Goal: Browse casually: Explore the website without a specific task or goal

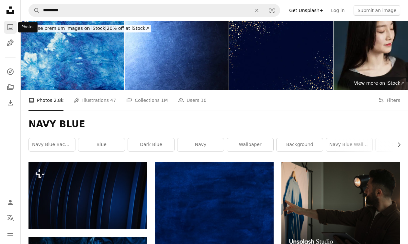
click at [13, 29] on icon "Photos" at bounding box center [10, 27] width 6 height 6
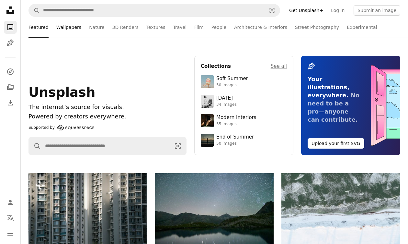
click at [71, 28] on link "Wallpapers" at bounding box center [68, 27] width 25 height 21
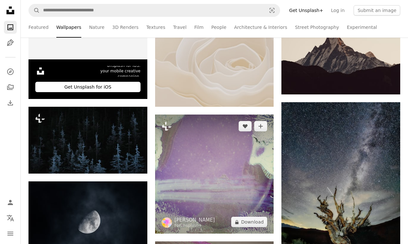
scroll to position [324, 0]
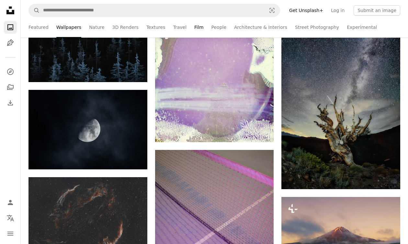
click at [194, 27] on link "Film" at bounding box center [198, 27] width 9 height 21
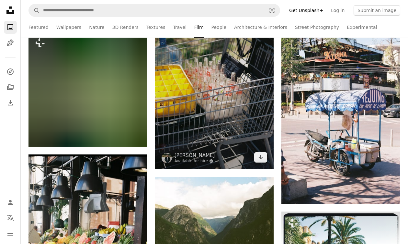
scroll to position [712, 0]
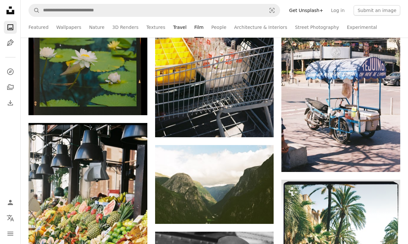
click at [173, 28] on link "Travel" at bounding box center [180, 27] width 14 height 21
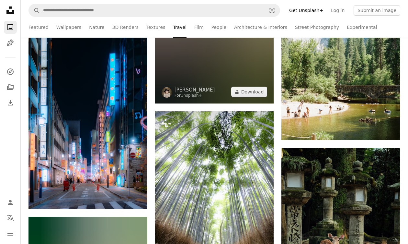
scroll to position [1328, 0]
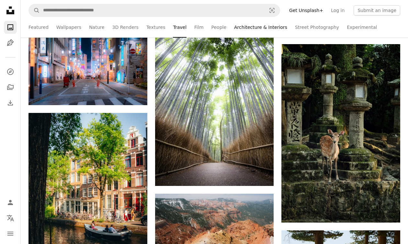
click at [266, 28] on link "Architecture & Interiors" at bounding box center [260, 27] width 53 height 21
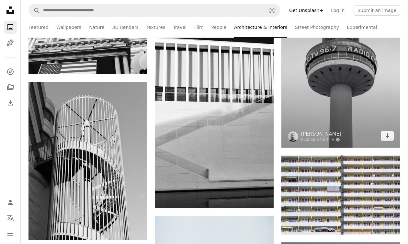
scroll to position [712, 0]
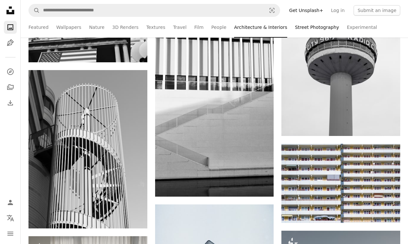
click at [305, 28] on link "Street Photography" at bounding box center [317, 27] width 44 height 21
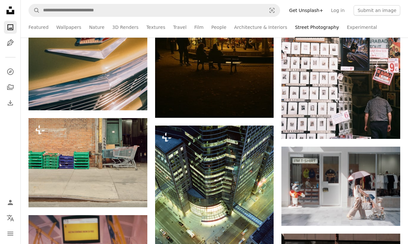
scroll to position [712, 0]
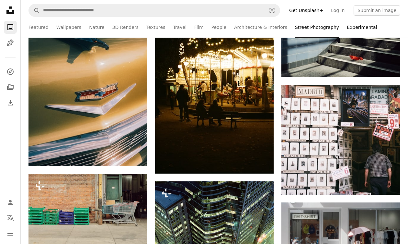
click at [347, 29] on link "Experimental" at bounding box center [362, 27] width 30 height 21
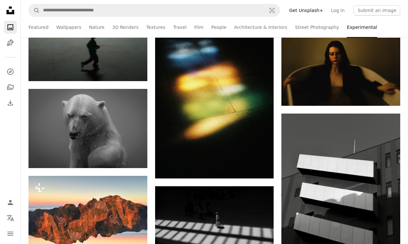
scroll to position [680, 0]
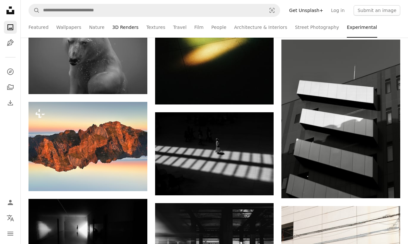
click at [115, 27] on link "3D Renders" at bounding box center [125, 27] width 26 height 21
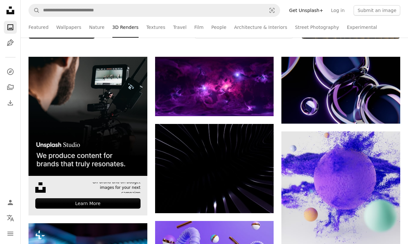
scroll to position [162, 0]
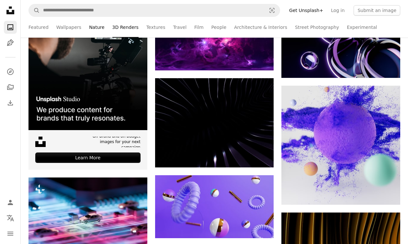
click at [89, 28] on link "Nature" at bounding box center [96, 27] width 15 height 21
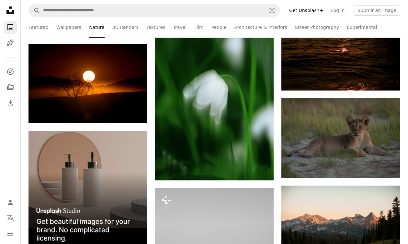
scroll to position [1393, 0]
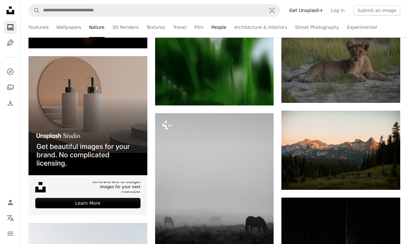
click at [211, 26] on link "People" at bounding box center [218, 27] width 15 height 21
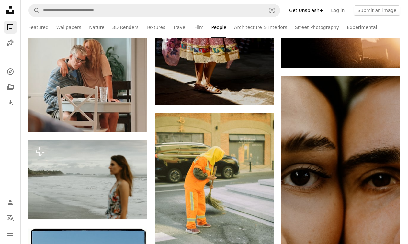
scroll to position [2720, 0]
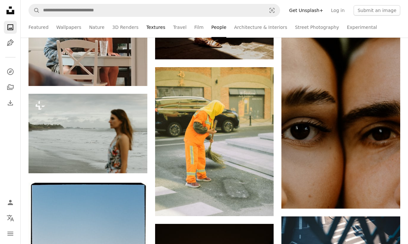
click at [157, 28] on link "Textures" at bounding box center [155, 27] width 19 height 21
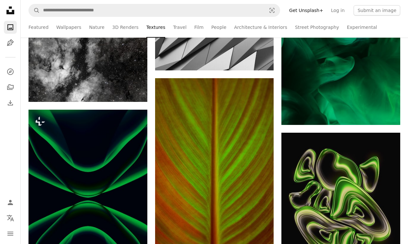
scroll to position [842, 0]
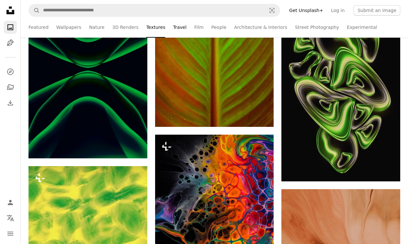
click at [177, 28] on link "Travel" at bounding box center [180, 27] width 14 height 21
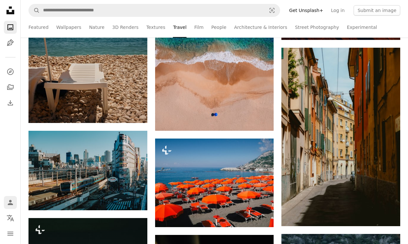
scroll to position [6189, 0]
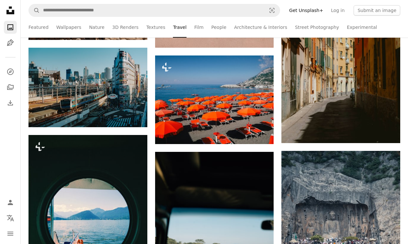
click at [11, 7] on icon at bounding box center [10, 10] width 8 height 8
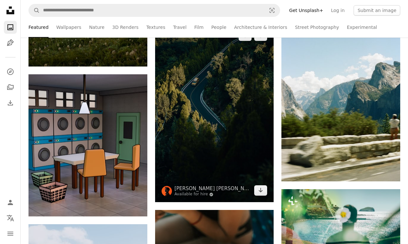
scroll to position [6574, 0]
